Goal: Task Accomplishment & Management: Use online tool/utility

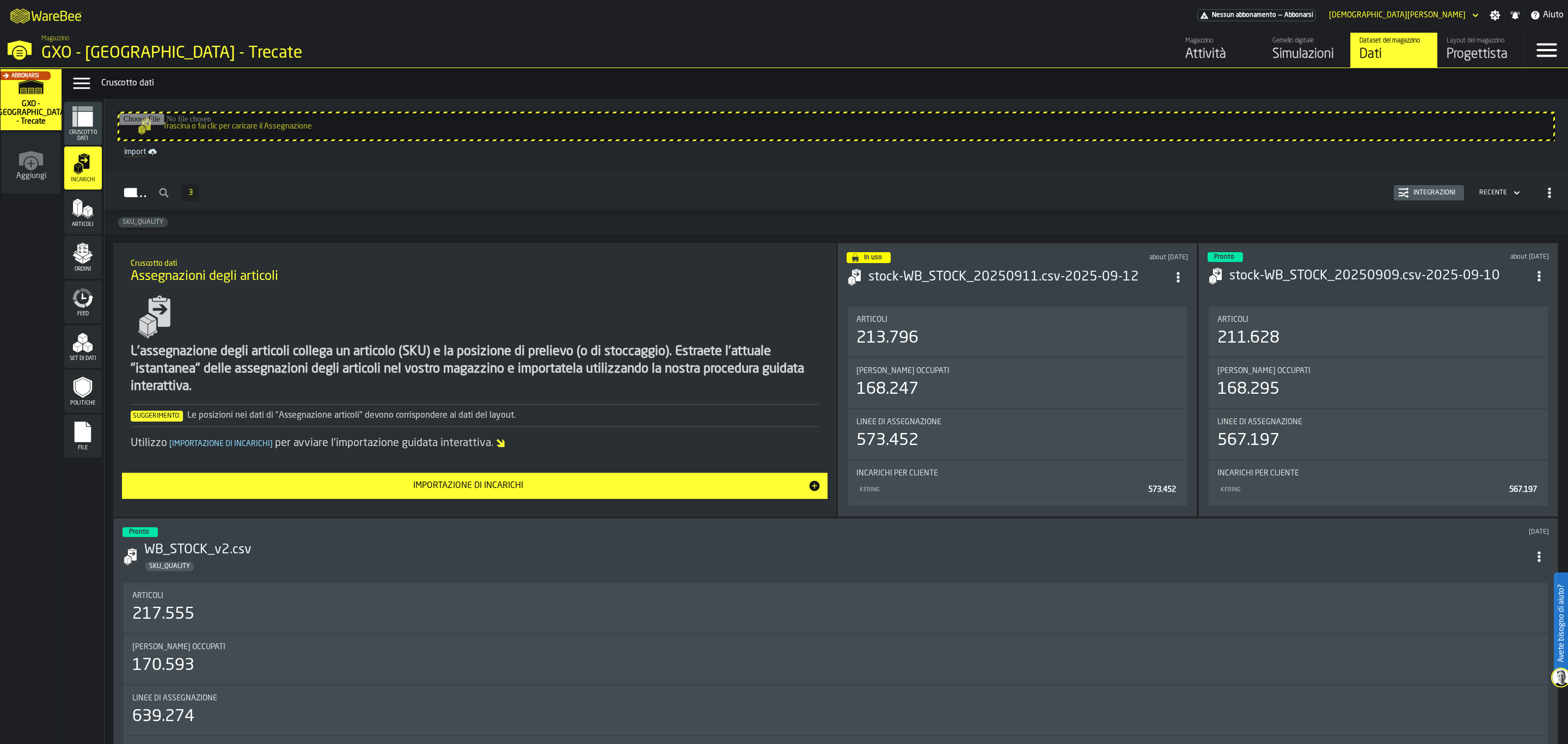
click at [19, 36] on icon "button-toggle-Close —> Warehouse Menu" at bounding box center [19, 48] width 26 height 26
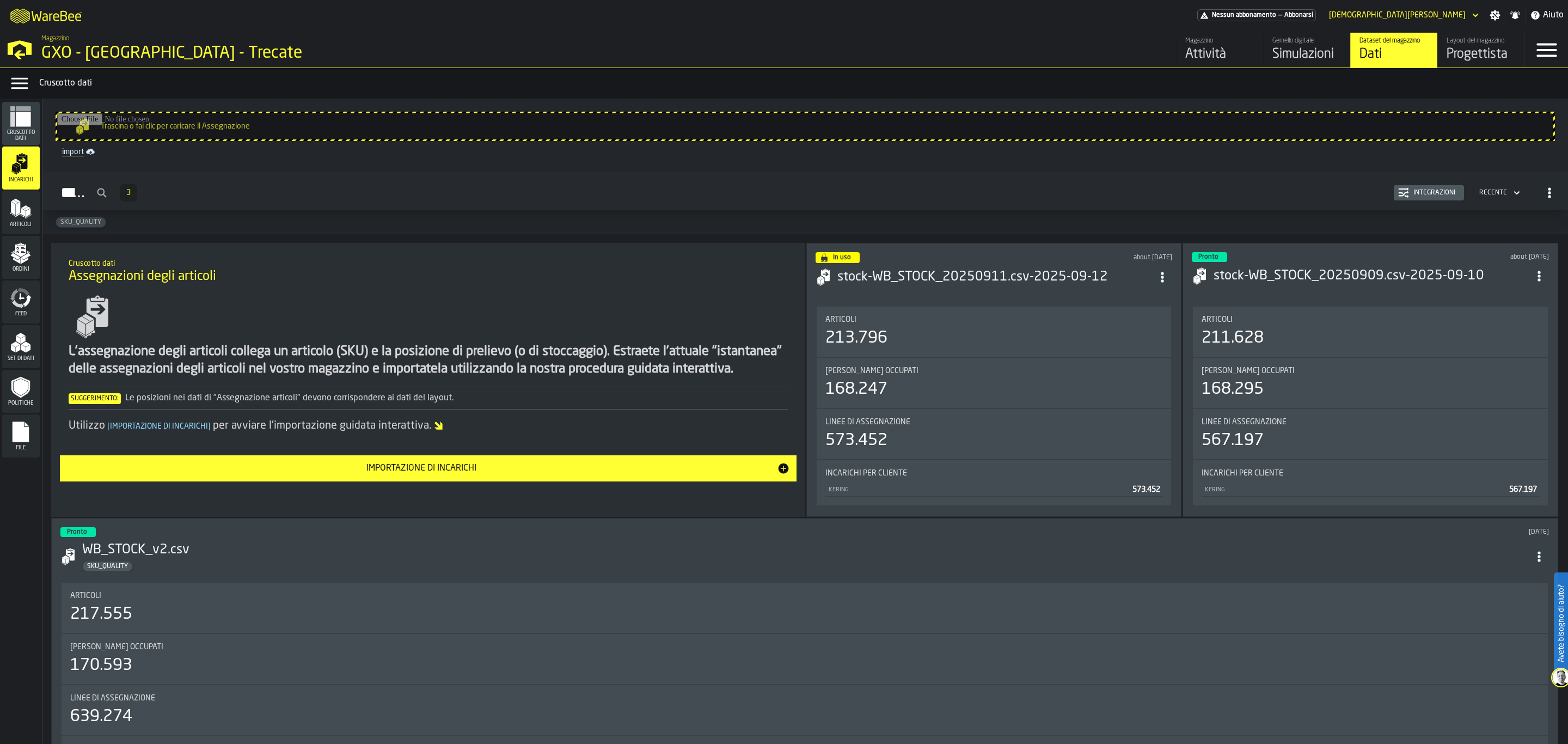
click at [1482, 61] on div "Progettista" at bounding box center [1482, 54] width 69 height 17
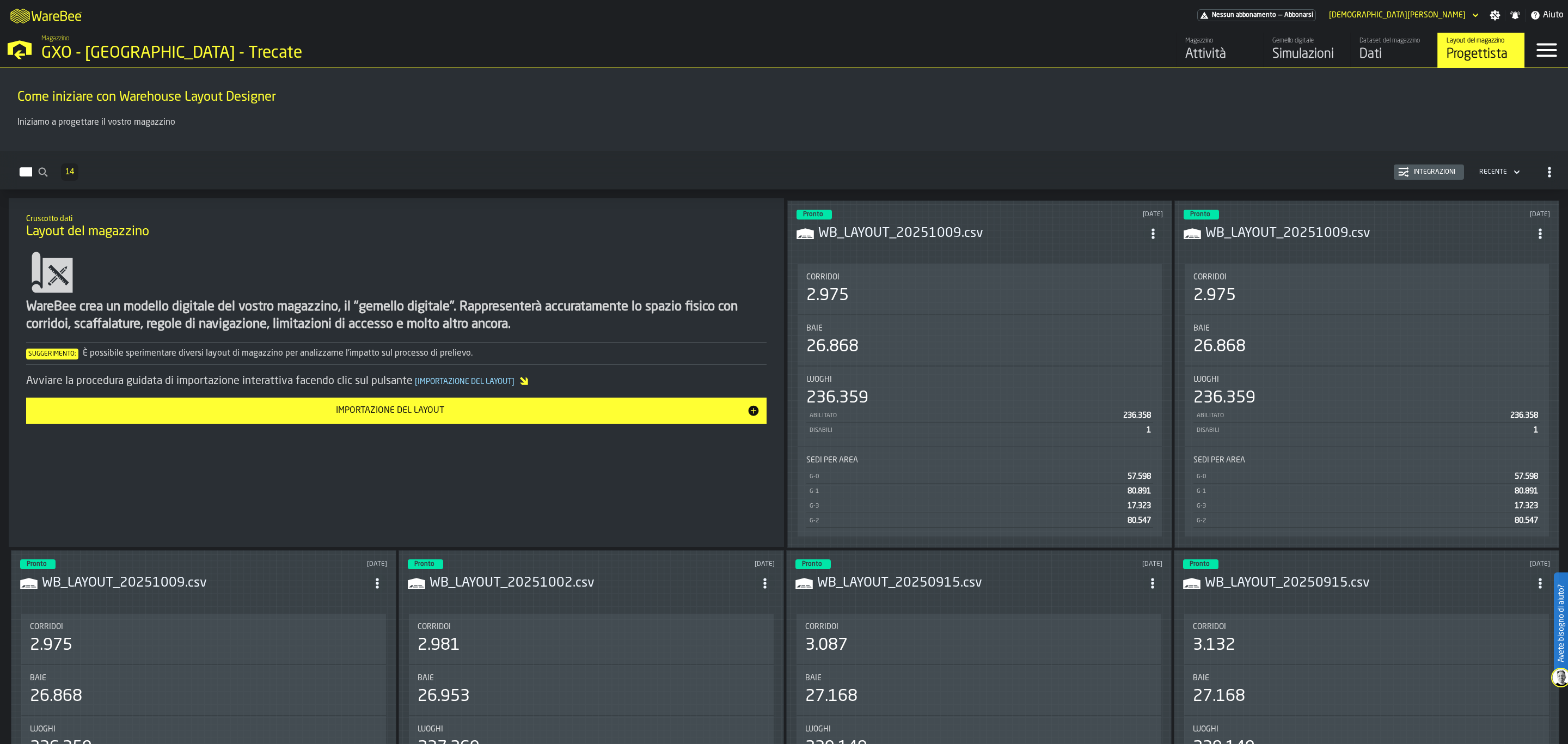
click at [923, 212] on div "Pronto [DATE]" at bounding box center [980, 215] width 367 height 10
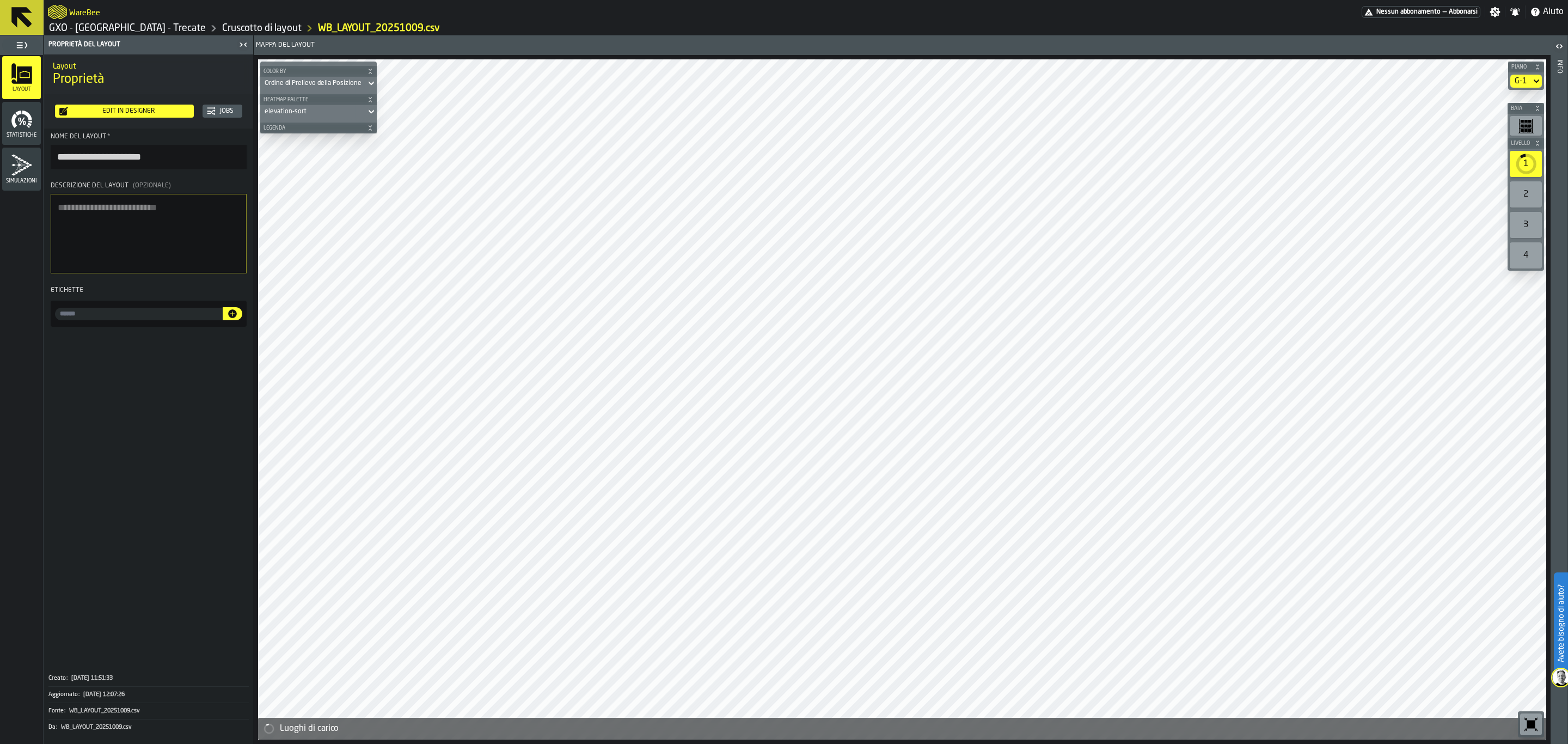
click at [86, 109] on div "Edit in Designer" at bounding box center [128, 111] width 121 height 8
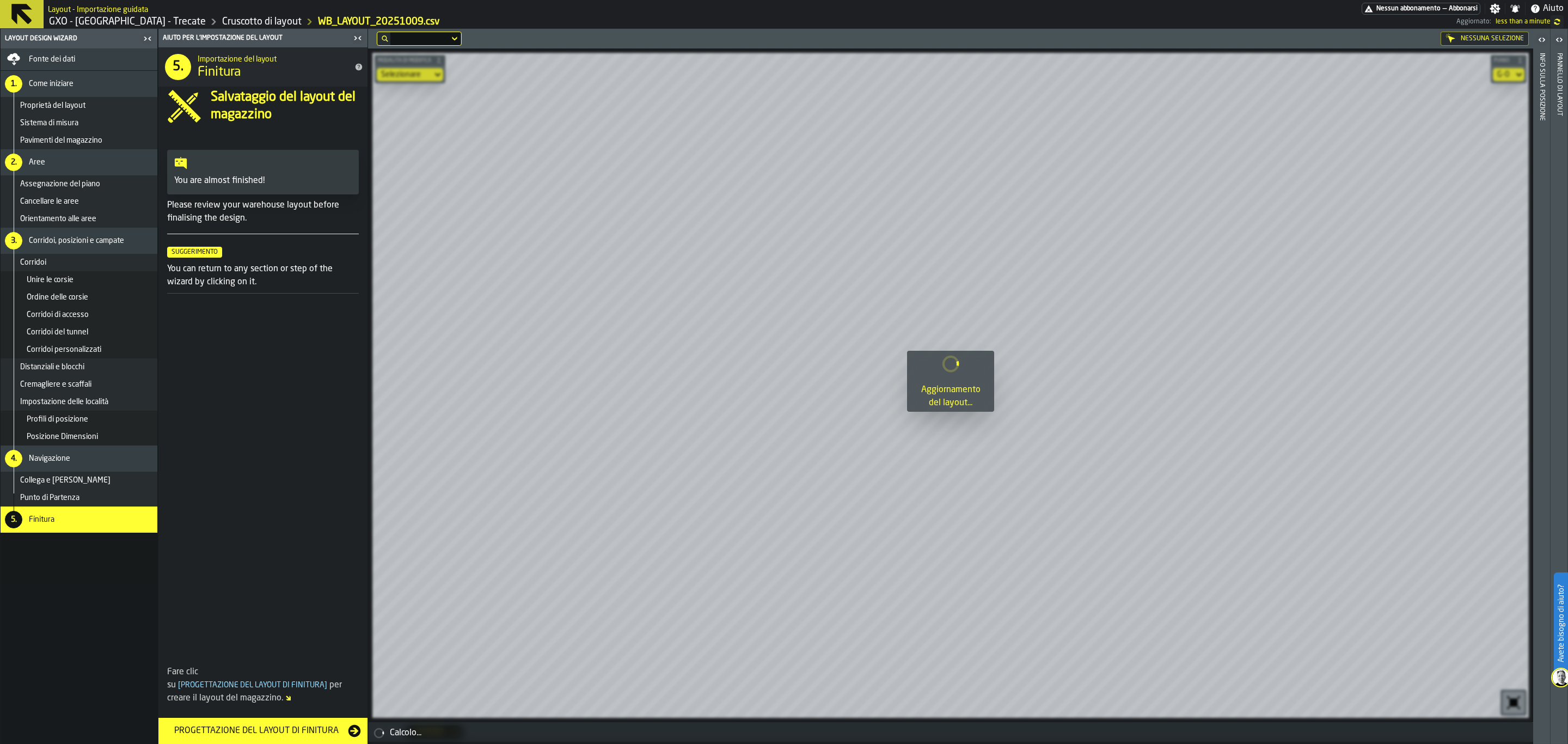
click at [75, 395] on div "Impostazione delle località" at bounding box center [79, 401] width 157 height 17
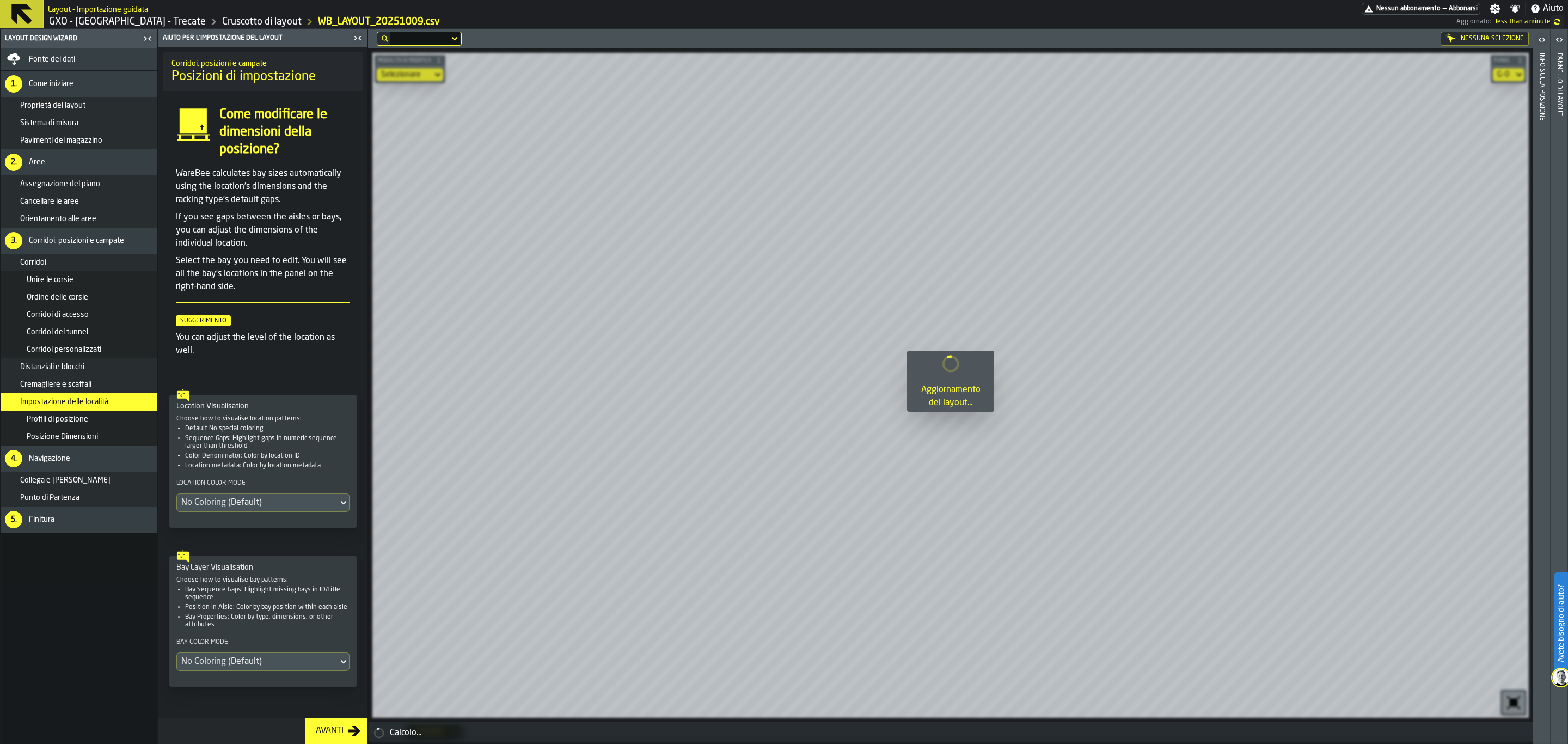
click at [282, 499] on div "No Coloring (Default)" at bounding box center [257, 502] width 161 height 17
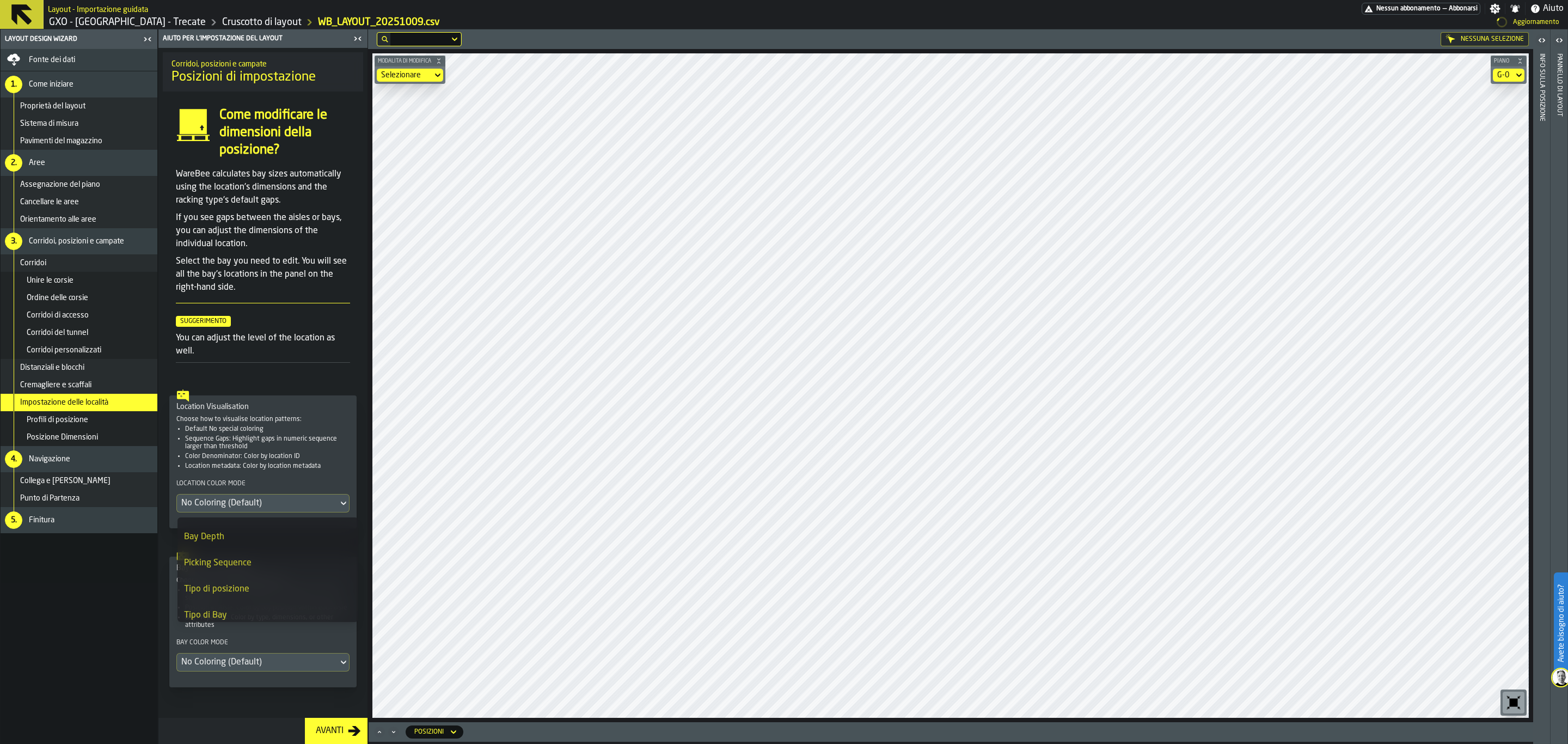
scroll to position [359, 0]
click at [266, 592] on div "Picking Sequence" at bounding box center [268, 590] width 167 height 13
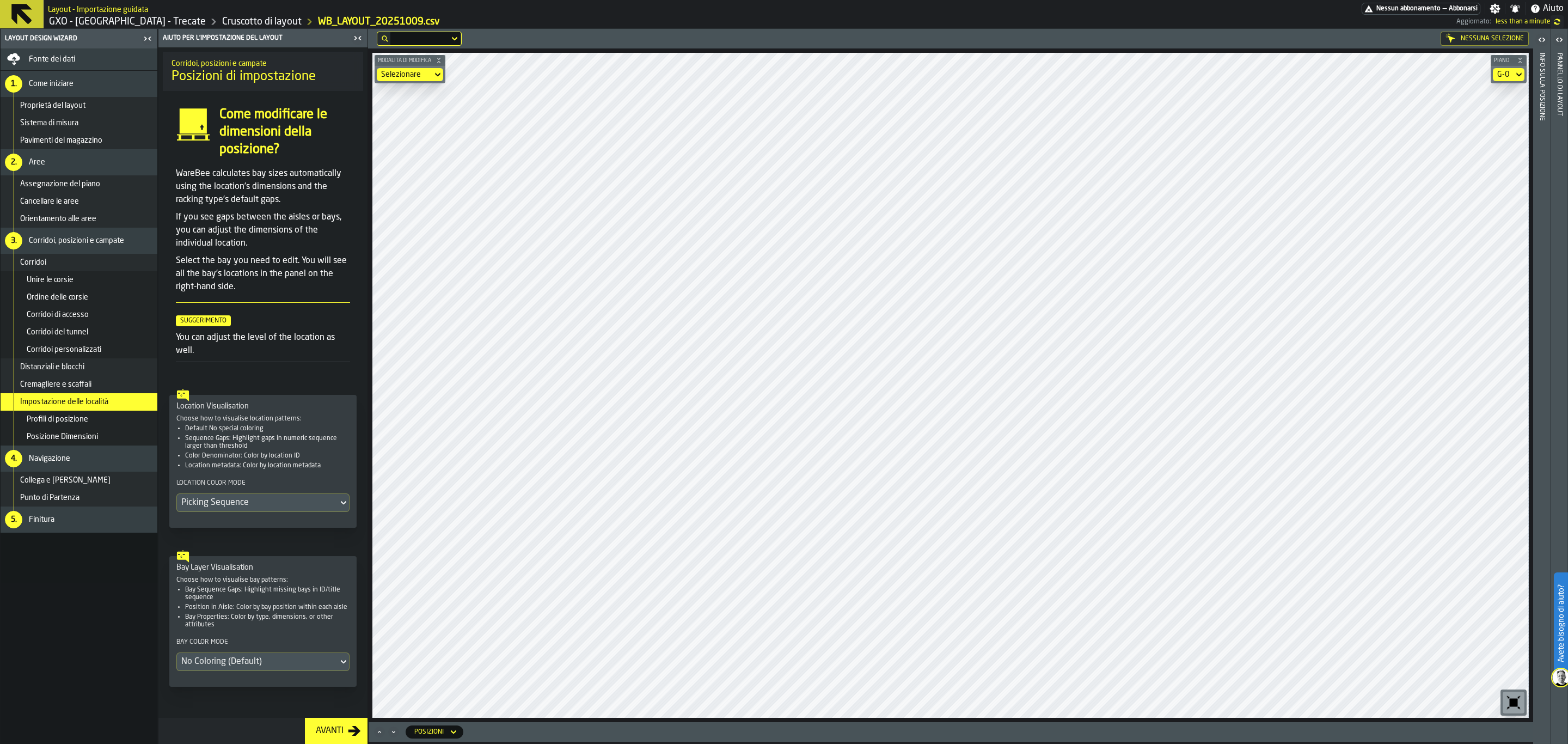
click at [1511, 80] on div "G-0" at bounding box center [1504, 74] width 21 height 13
click at [1484, 168] on div "G-2" at bounding box center [1490, 172] width 57 height 13
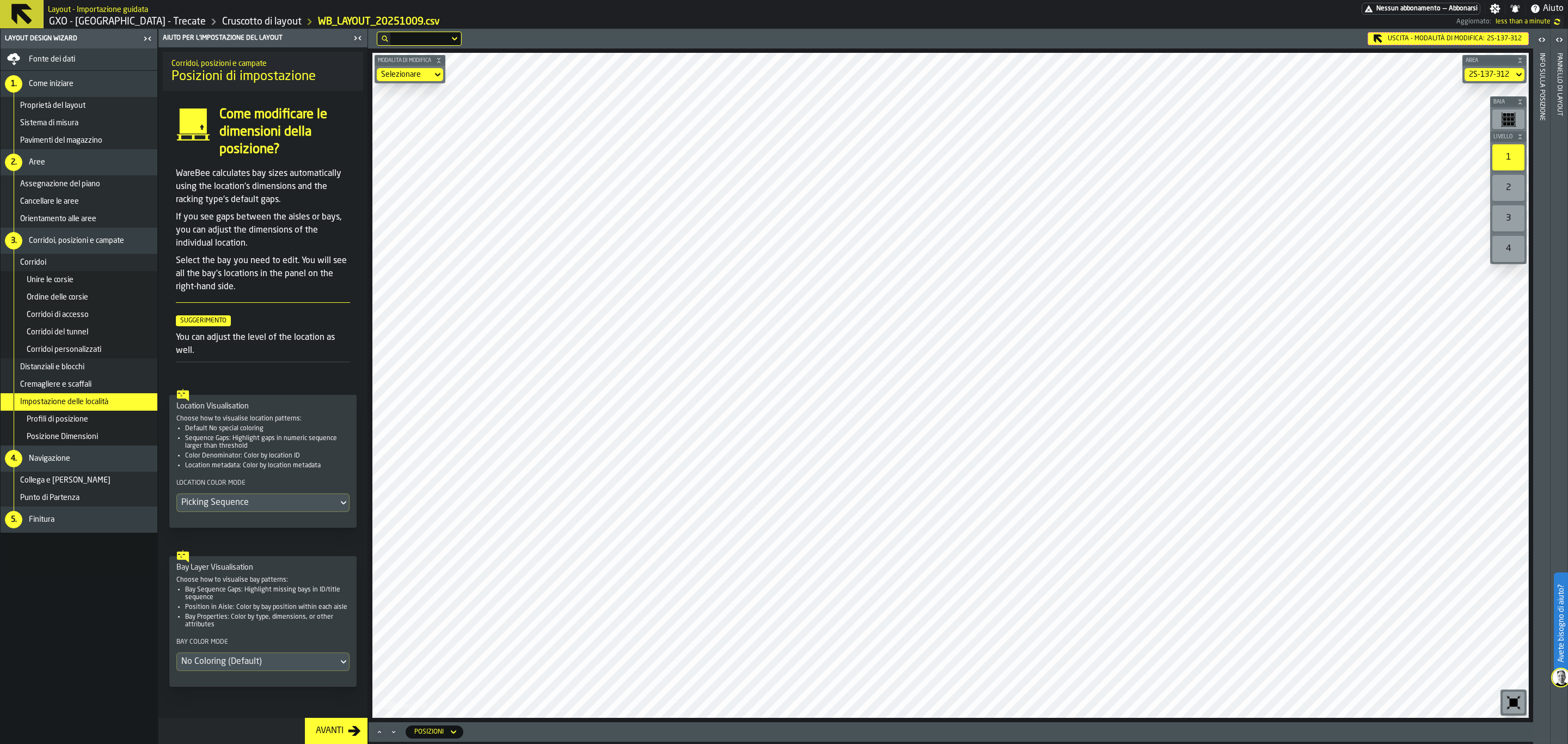
click at [250, 502] on div "Picking Sequence" at bounding box center [257, 502] width 152 height 13
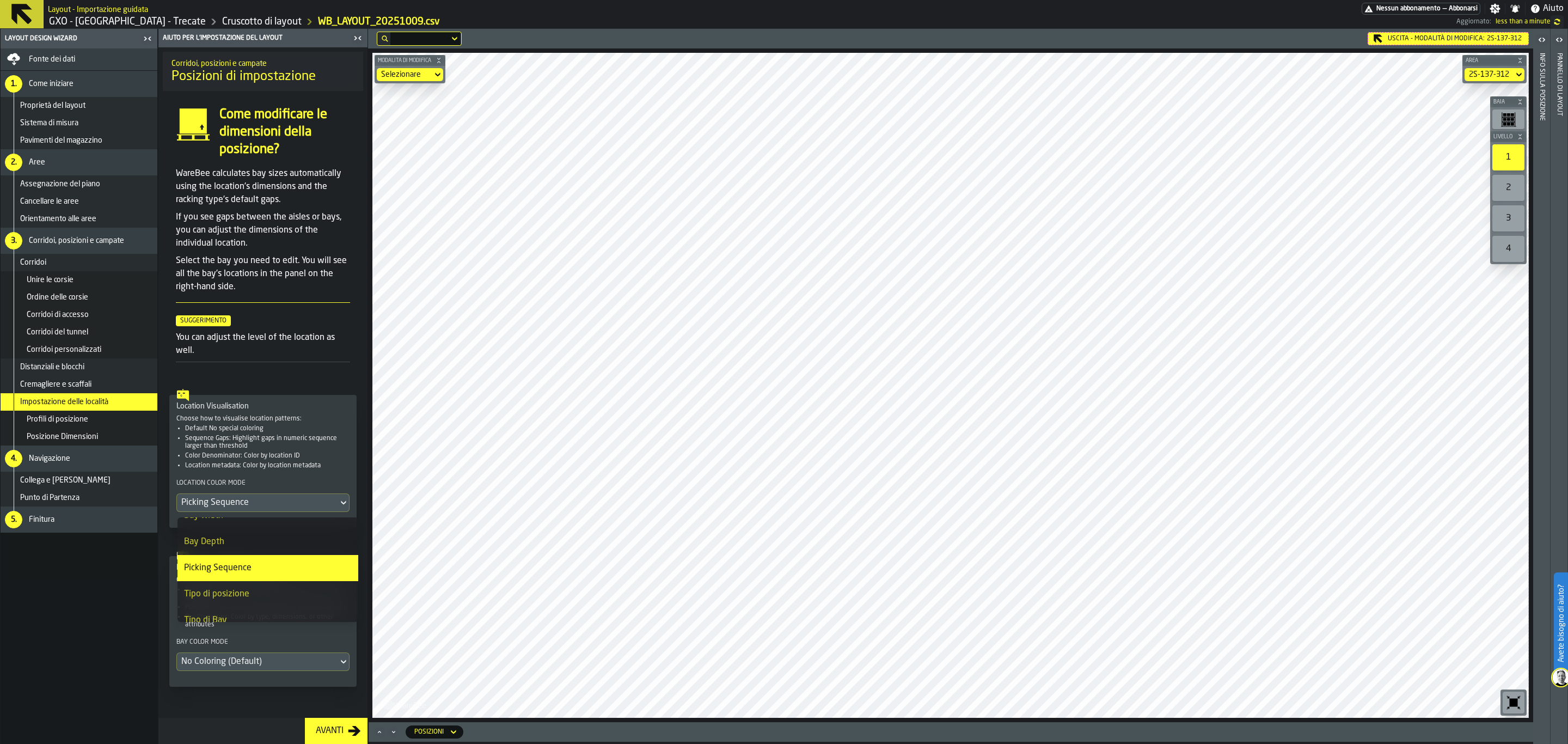
scroll to position [394, 0]
click at [327, 727] on div "Avanti" at bounding box center [329, 731] width 37 height 13
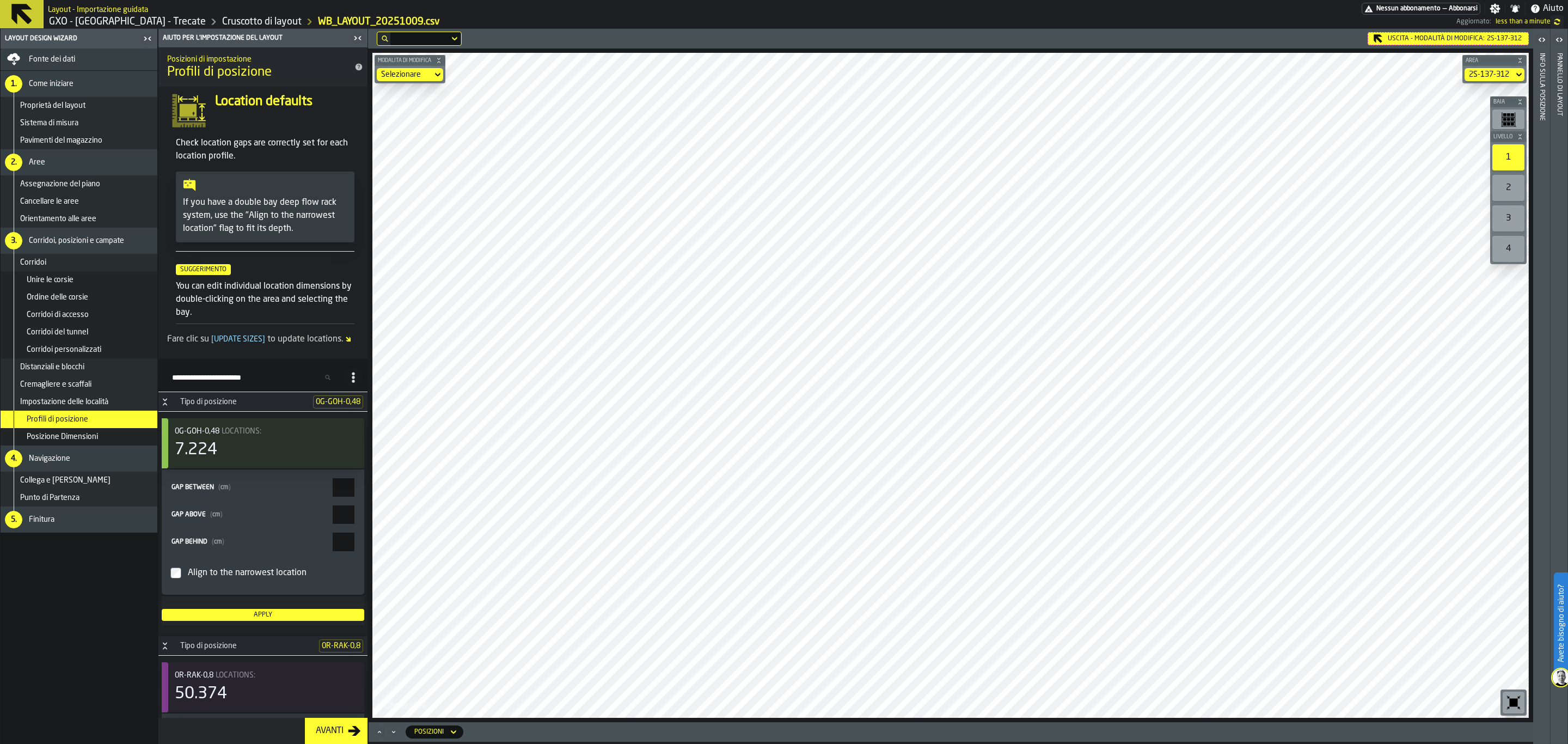
click at [86, 397] on div "Impostazione delle località" at bounding box center [79, 401] width 157 height 17
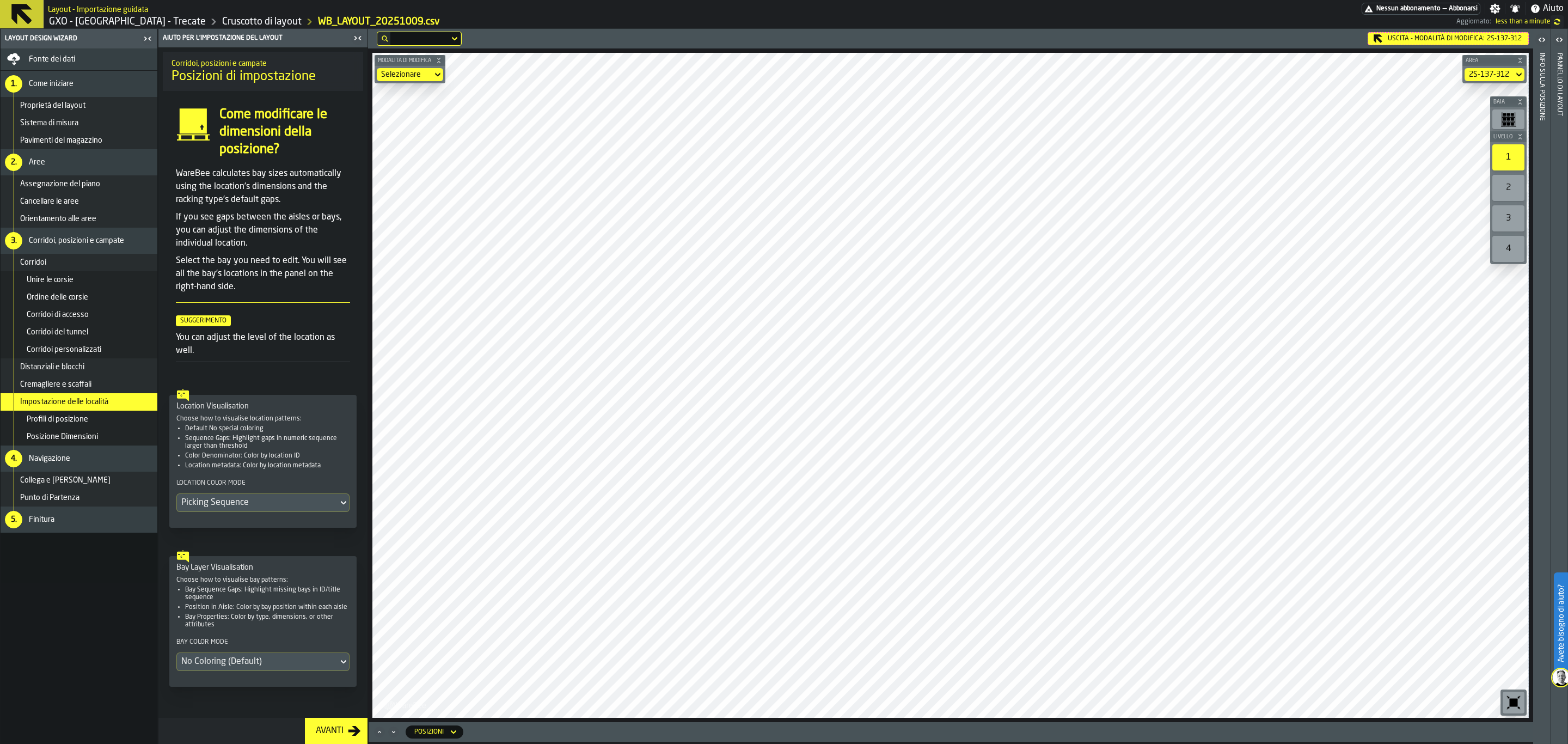
click at [300, 491] on div "Location Color Mode" at bounding box center [263, 484] width 173 height 13
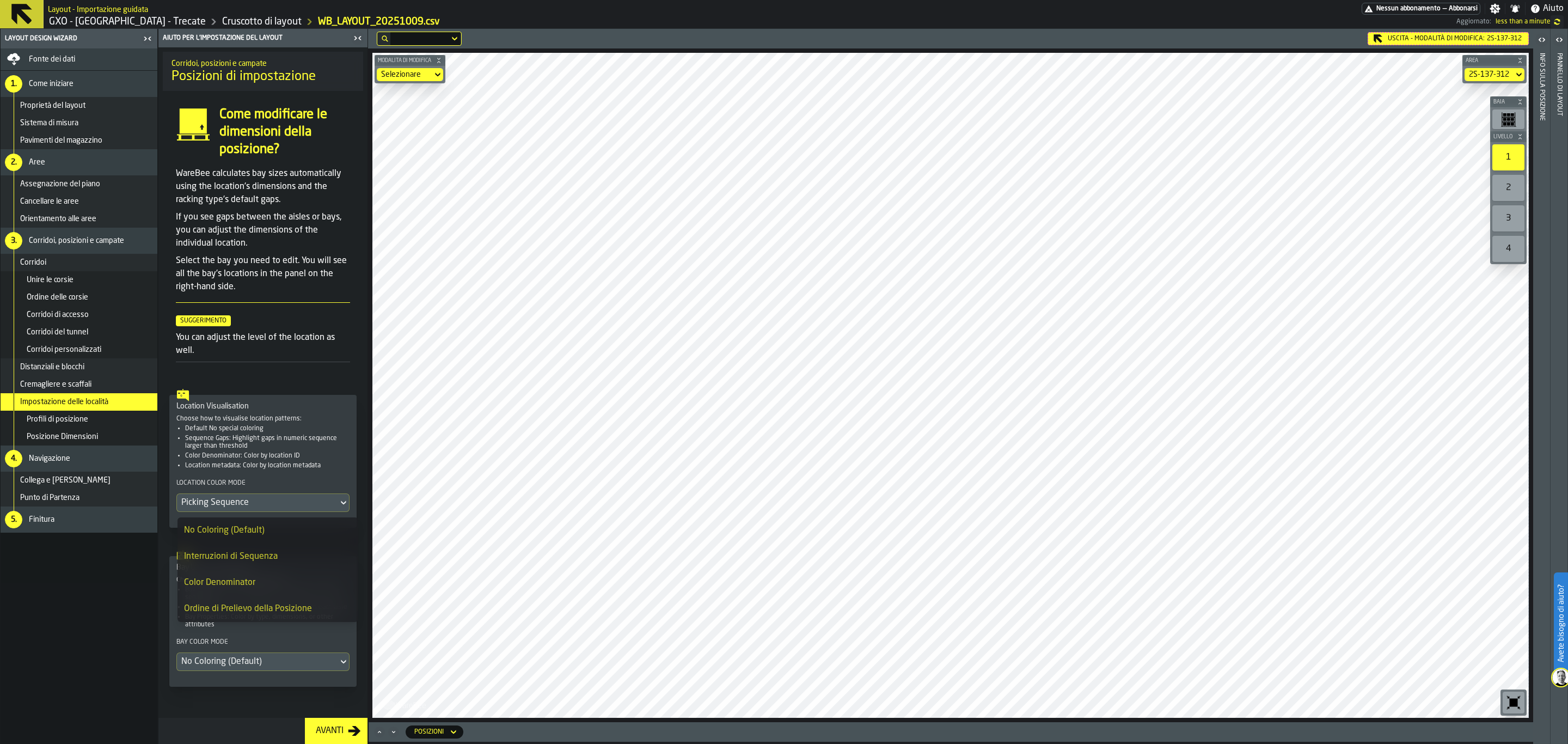
click at [309, 526] on div "No Coloring (Default)" at bounding box center [268, 530] width 167 height 13
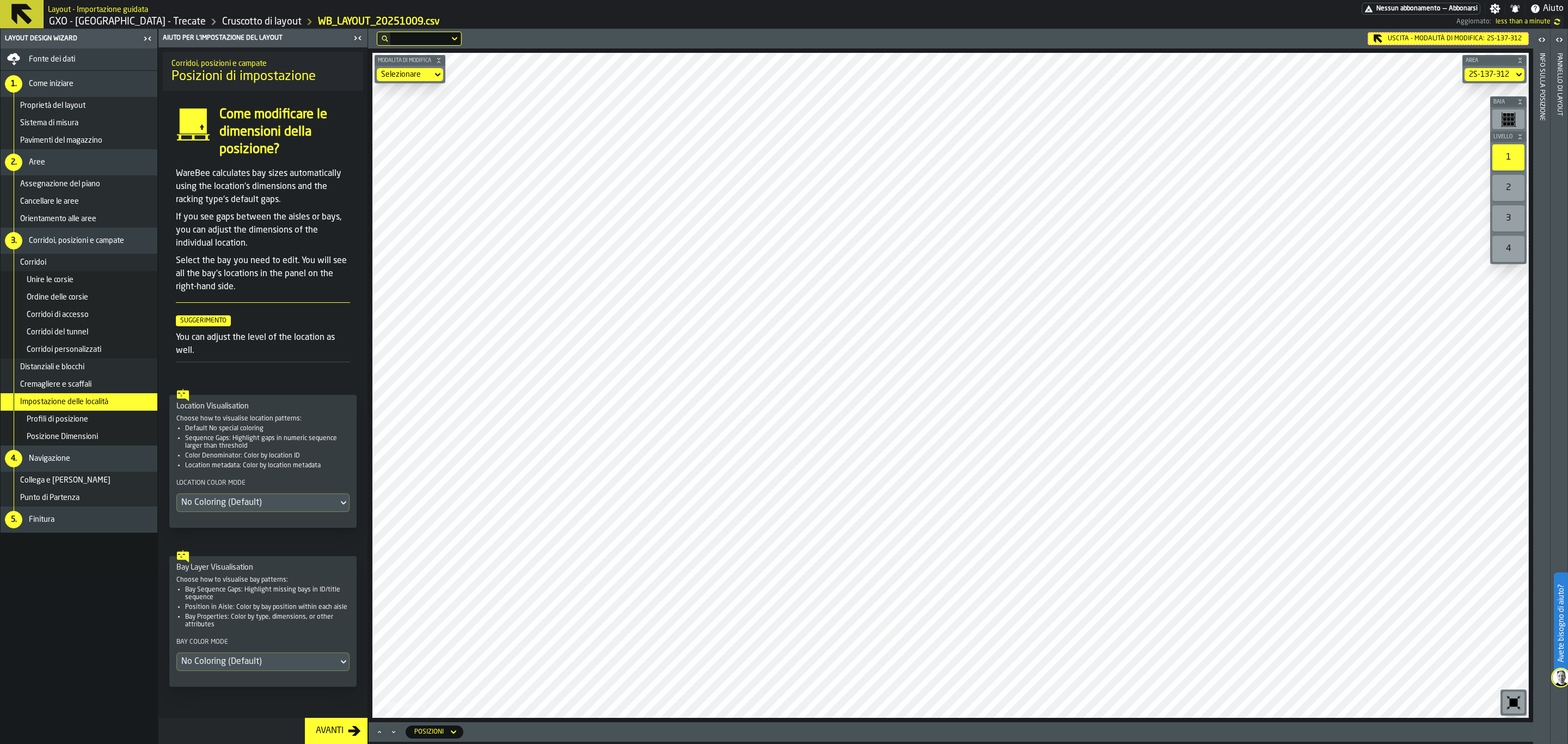
click at [287, 667] on div "No Coloring (Default)" at bounding box center [257, 662] width 152 height 13
click at [233, 708] on li "Location Order" at bounding box center [224, 720] width 93 height 26
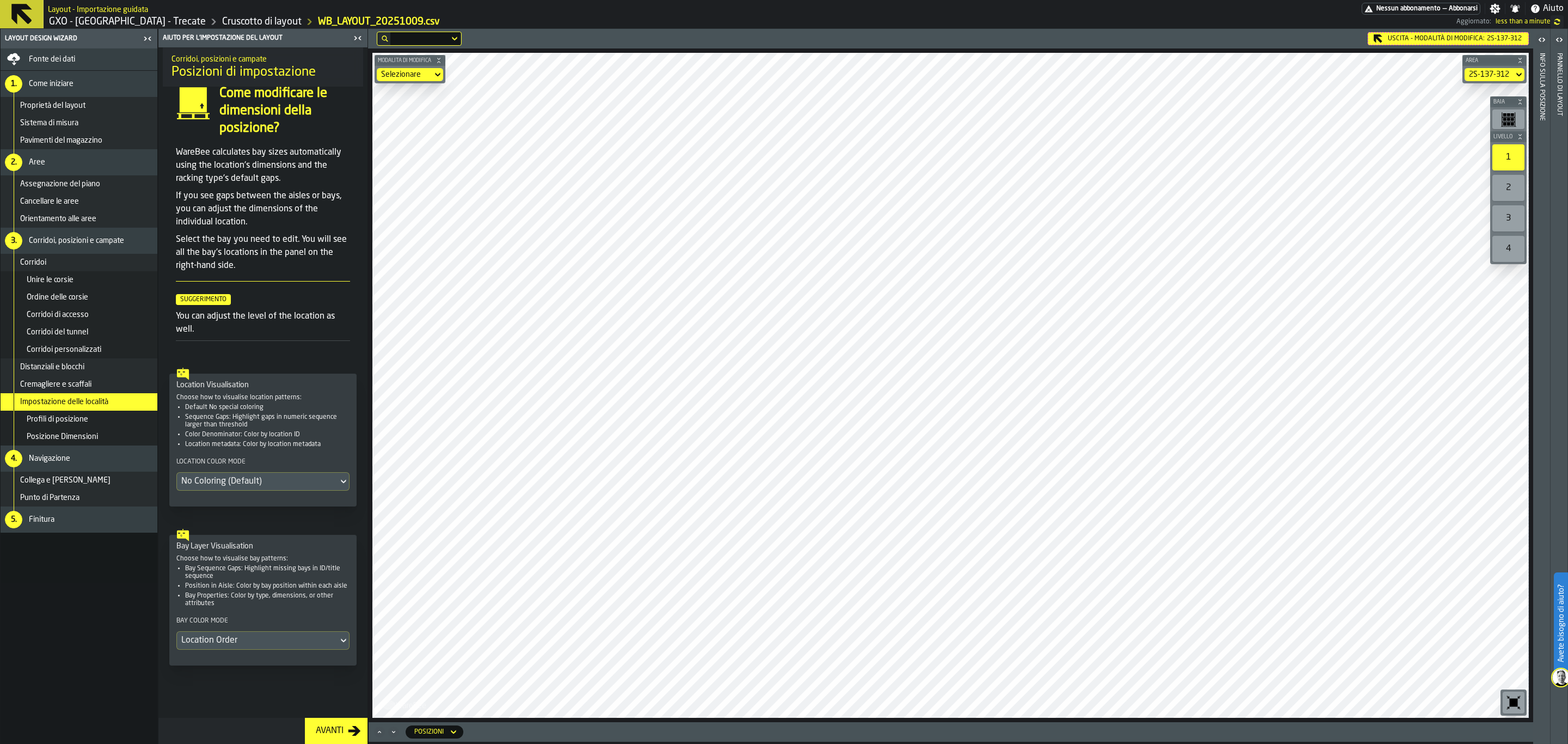
scroll to position [31, 0]
click at [248, 642] on div "Location Order" at bounding box center [257, 640] width 152 height 13
click at [237, 684] on div "Bay Sequence Gaps" at bounding box center [224, 689] width 80 height 13
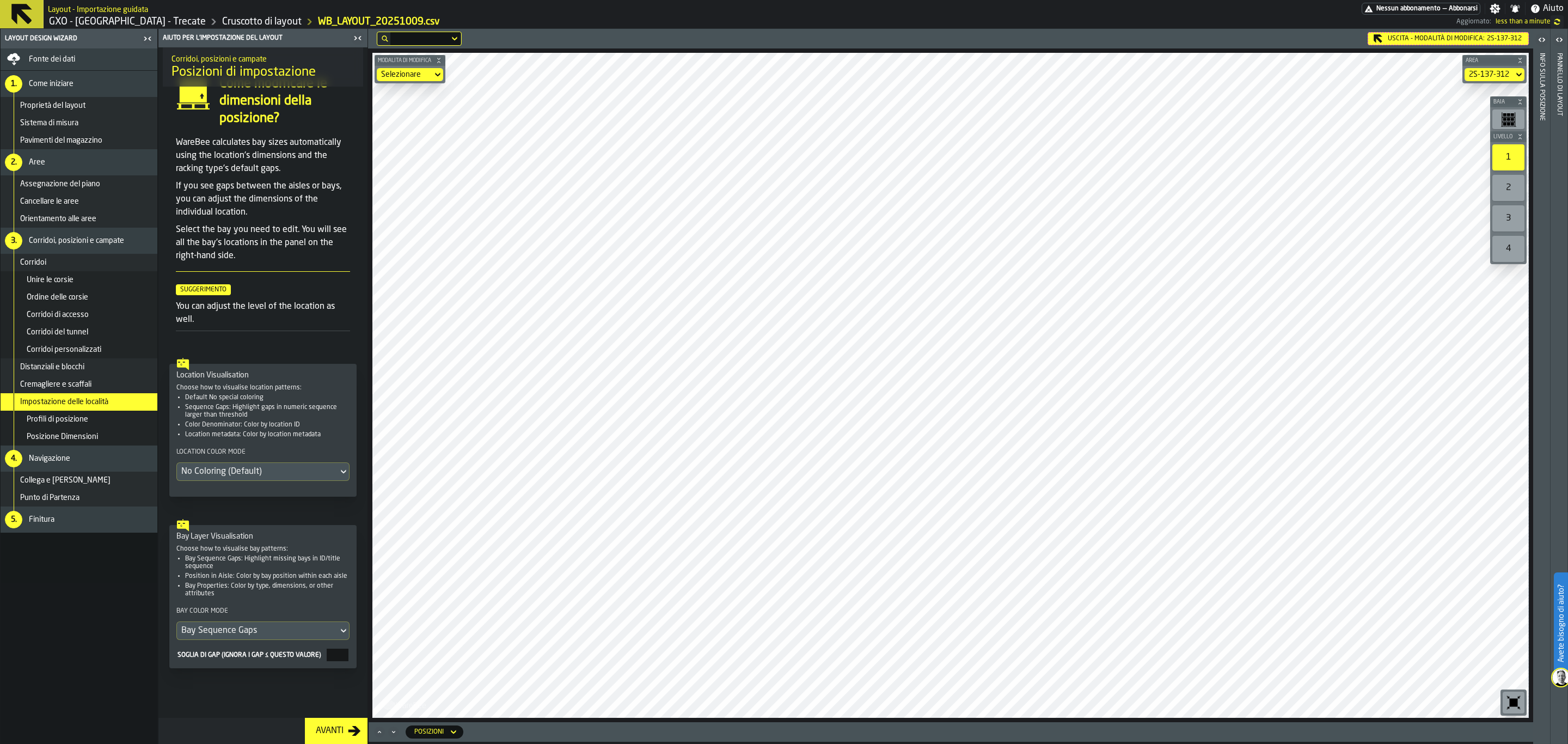
click at [327, 637] on div "Bay Sequence Gaps" at bounding box center [257, 630] width 152 height 13
click at [216, 657] on div "No Coloring (Default)" at bounding box center [224, 663] width 80 height 13
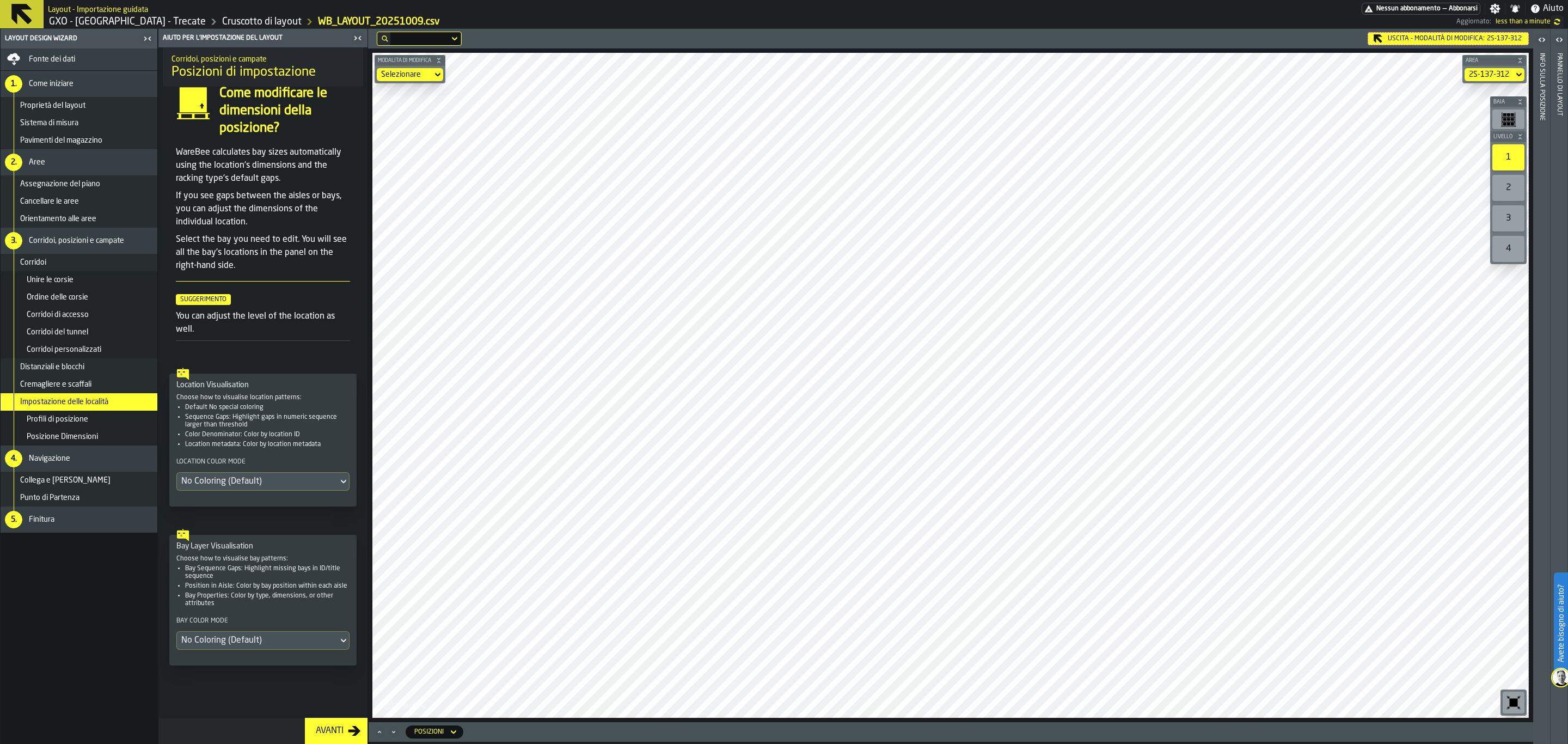
click at [248, 476] on div "No Coloring (Default)" at bounding box center [257, 481] width 152 height 13
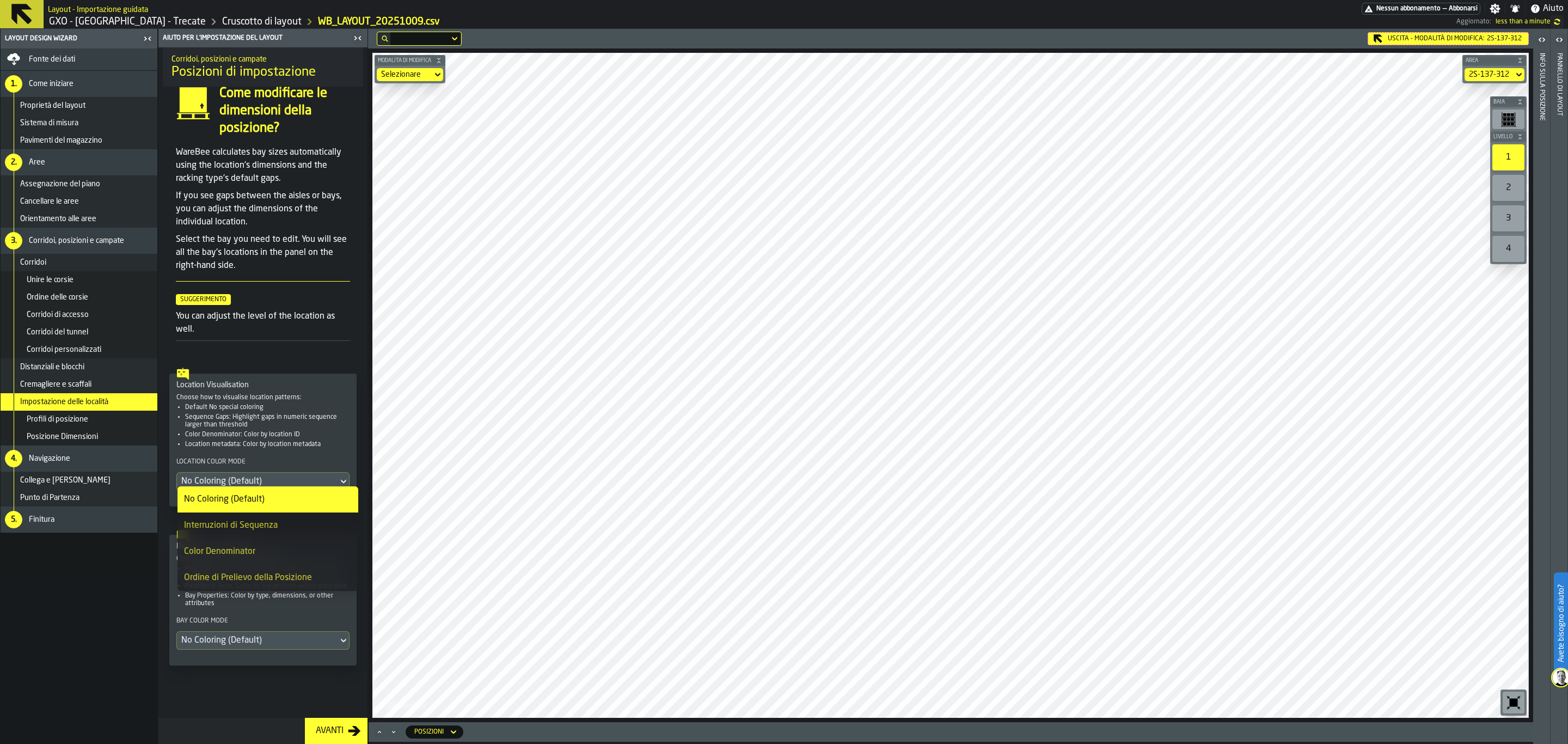
click at [326, 520] on div "Interruzioni di Sequenza" at bounding box center [268, 525] width 167 height 13
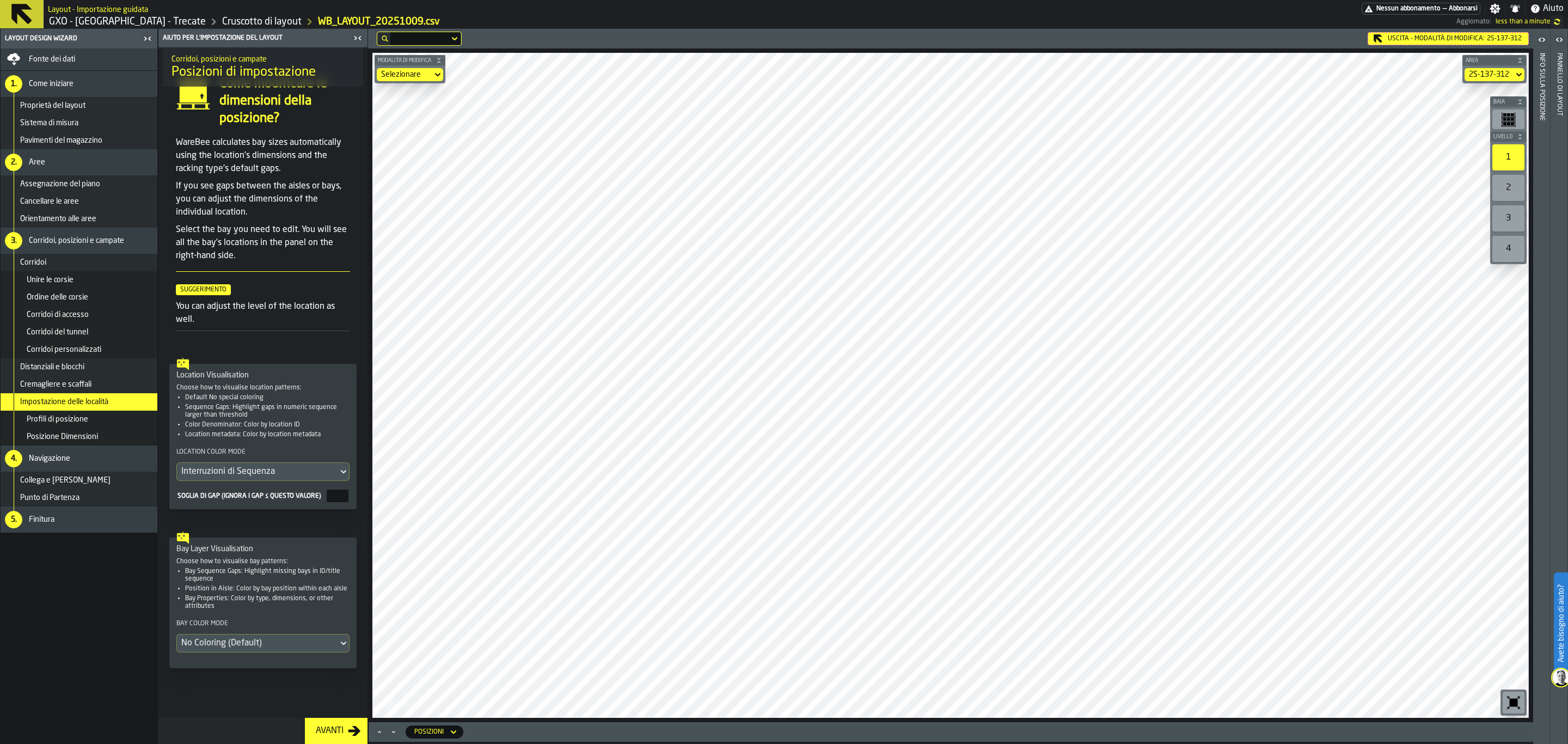
click at [275, 477] on div "Interruzioni di Sequenza" at bounding box center [257, 471] width 152 height 13
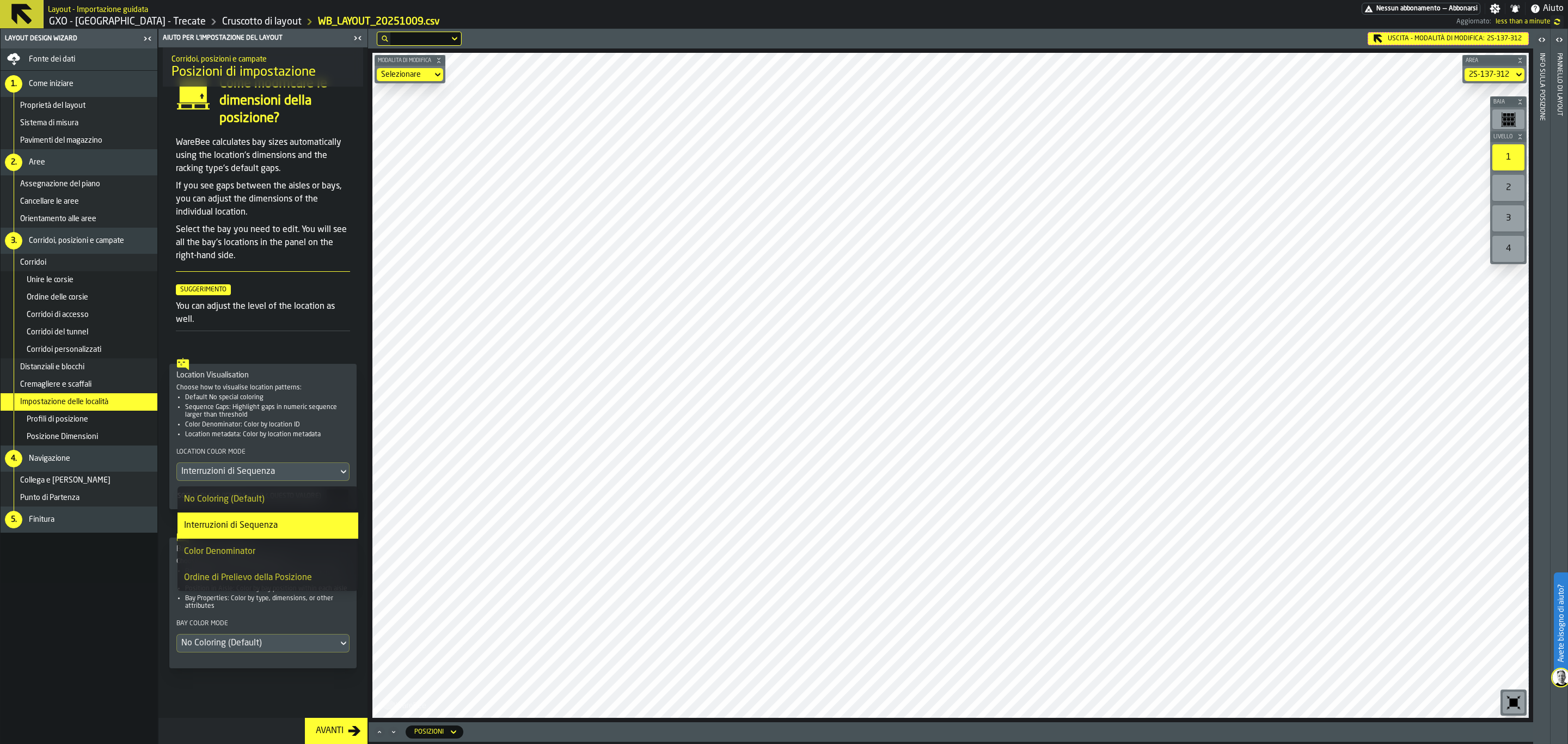
click at [273, 541] on li "Color Denominator" at bounding box center [268, 552] width 181 height 26
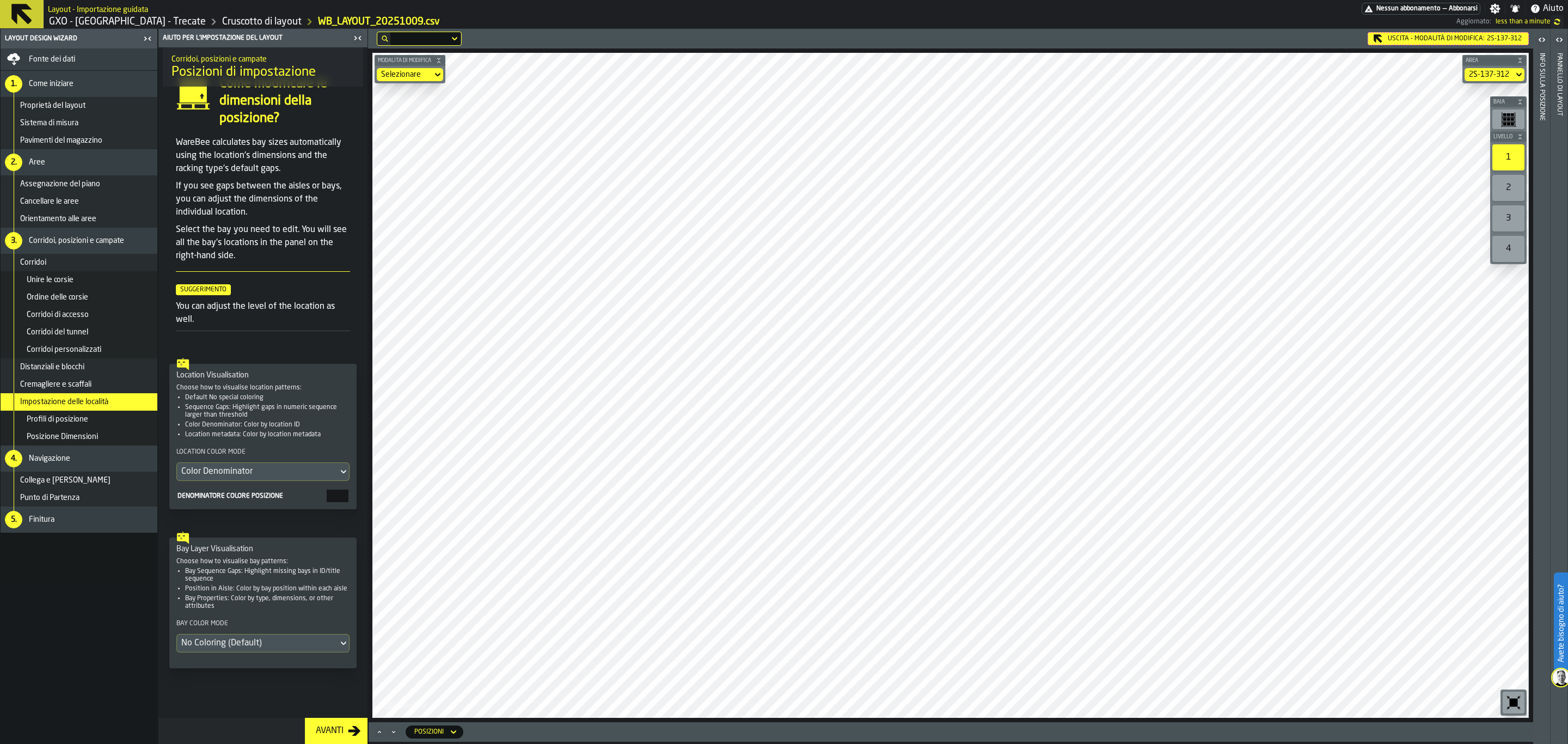
click at [259, 466] on div "Location Color Mode Color Denominator" at bounding box center [263, 464] width 173 height 34
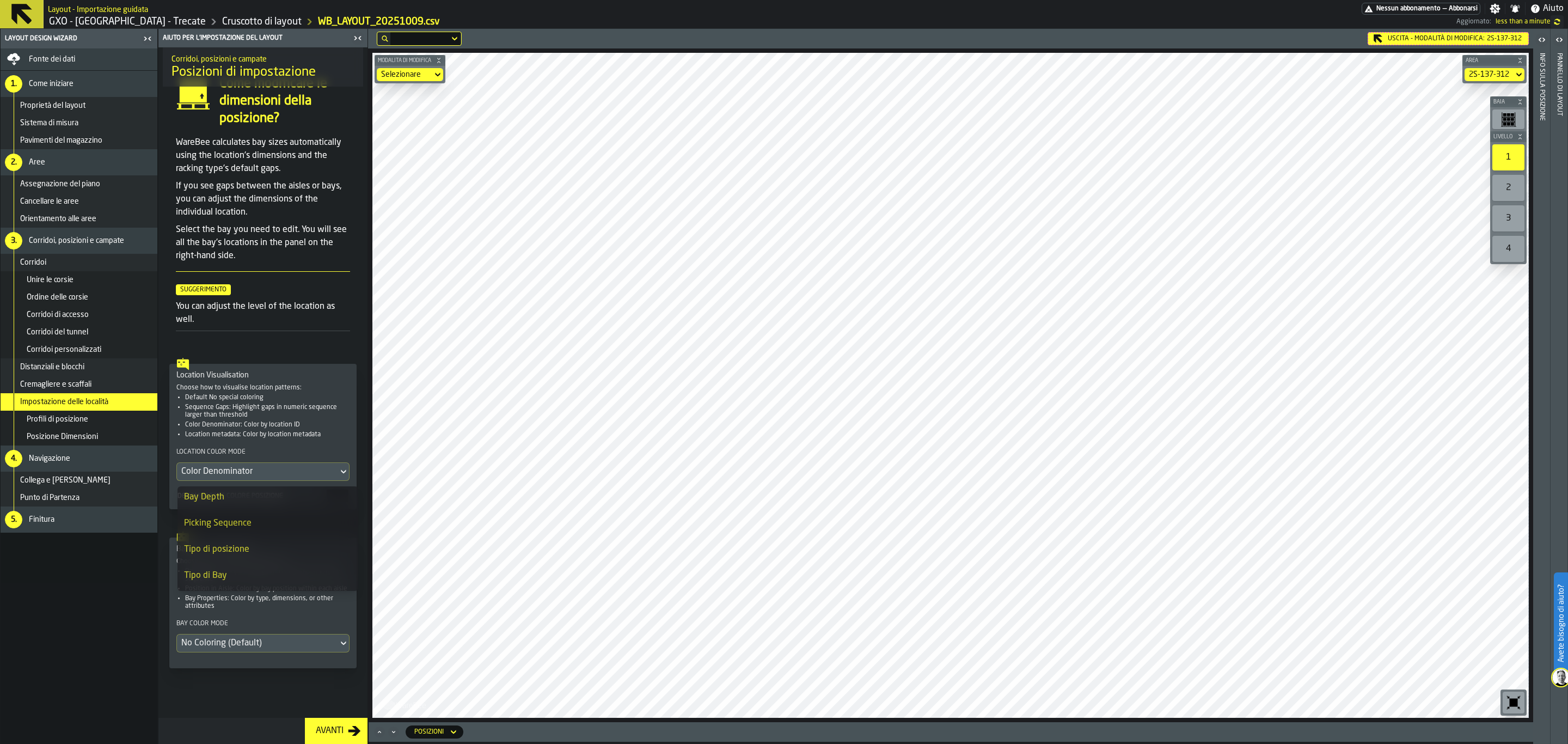
scroll to position [403, 0]
click at [265, 522] on li "Picking Sequence" at bounding box center [268, 514] width 181 height 26
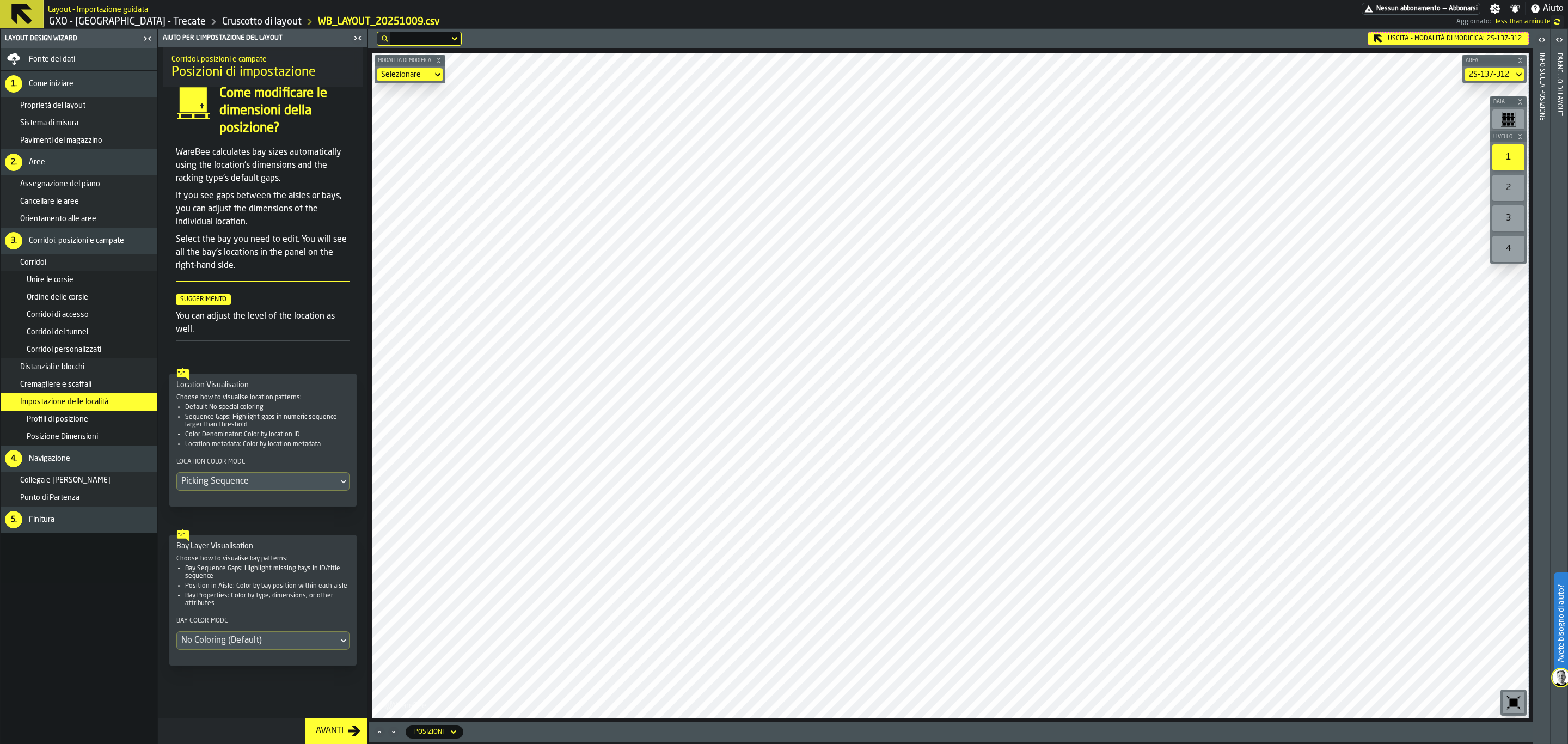
click at [303, 478] on div "Picking Sequence" at bounding box center [257, 481] width 152 height 13
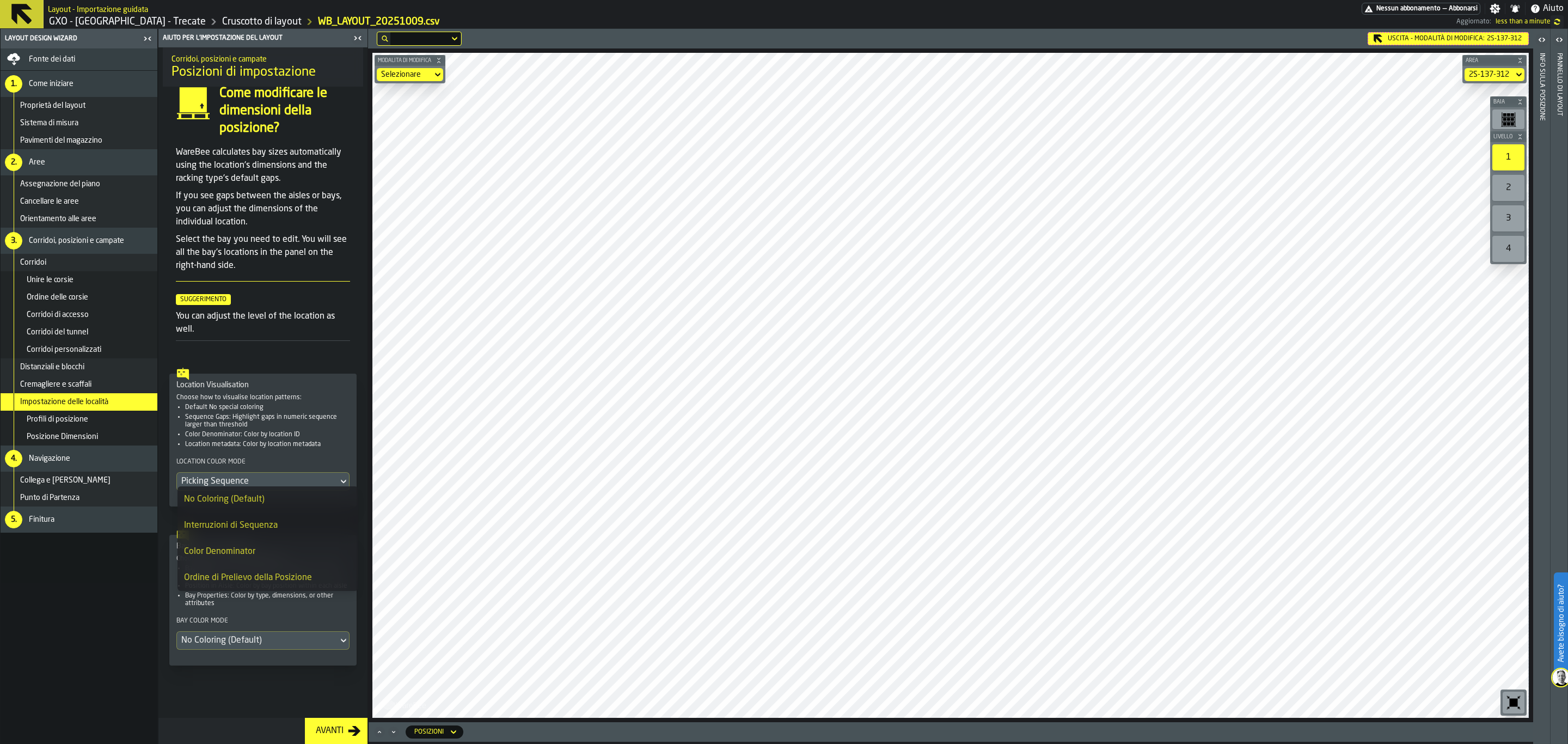
scroll to position [471, 0]
click at [289, 568] on li "Position in Aisle" at bounding box center [268, 578] width 181 height 26
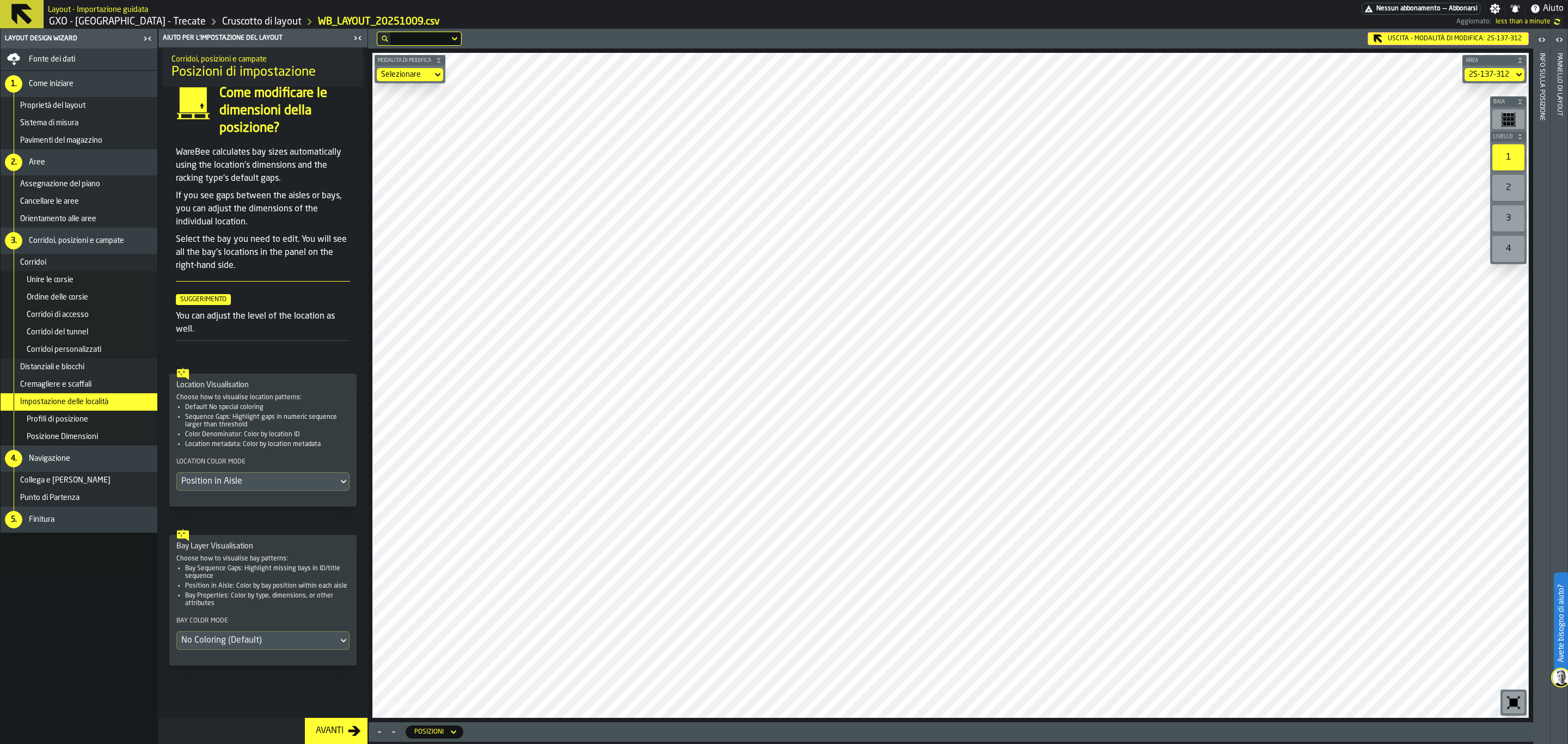
click at [338, 725] on div "Avanti" at bounding box center [329, 731] width 37 height 13
